Goal: Task Accomplishment & Management: Manage account settings

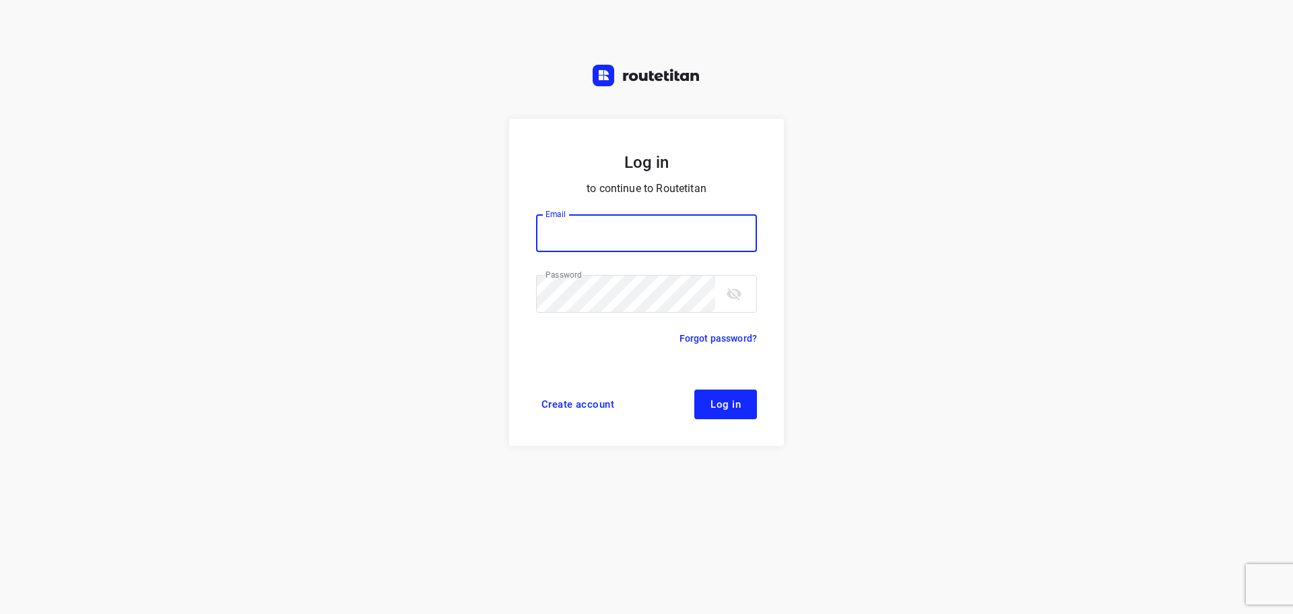
type input "didier@areco.be"
click at [709, 393] on button "Log in" at bounding box center [725, 404] width 63 height 30
